Goal: Task Accomplishment & Management: Use online tool/utility

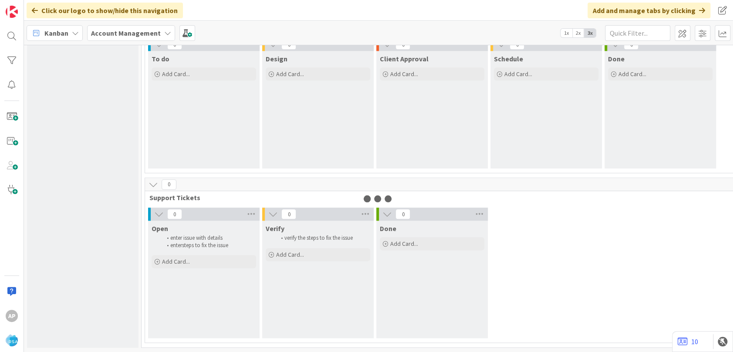
scroll to position [631, 0]
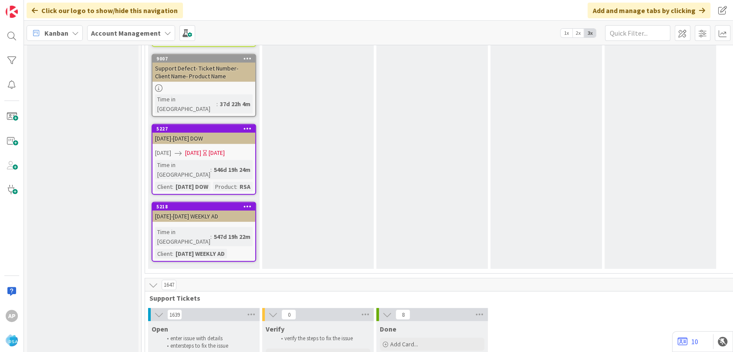
scroll to position [1696, 0]
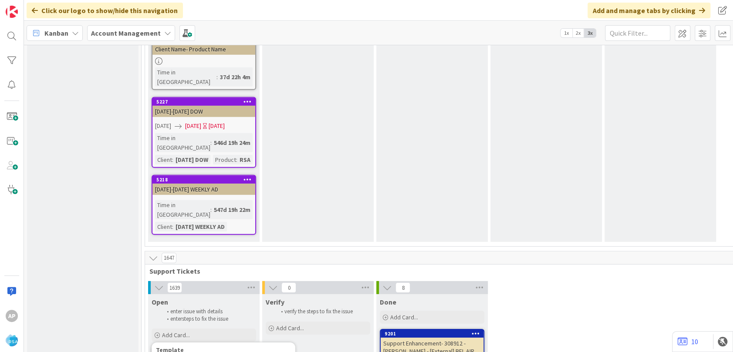
type textarea "x"
type textarea "Support Maintenance - Ticket Number-"
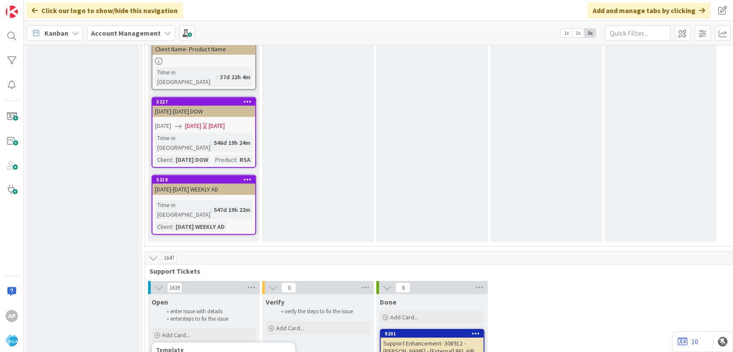
click at [203, 317] on div "Add Card..." at bounding box center [204, 335] width 105 height 13
